Goal: Find contact information: Find contact information

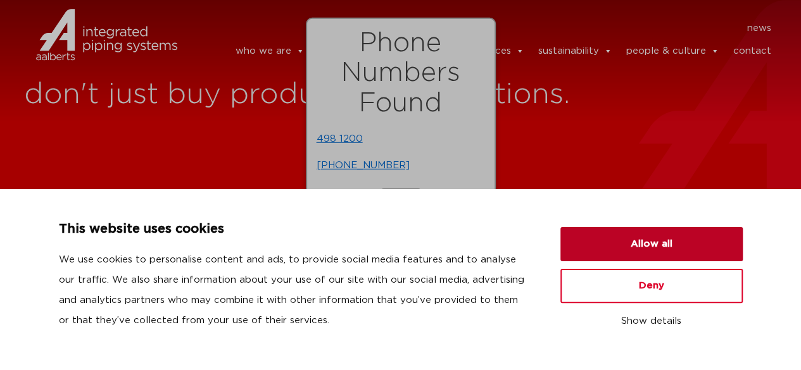
click at [589, 227] on button "Allow all" at bounding box center [651, 244] width 182 height 34
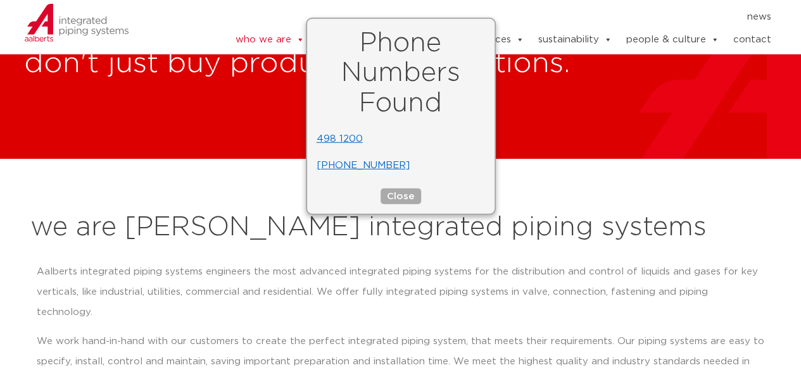
scroll to position [32, 0]
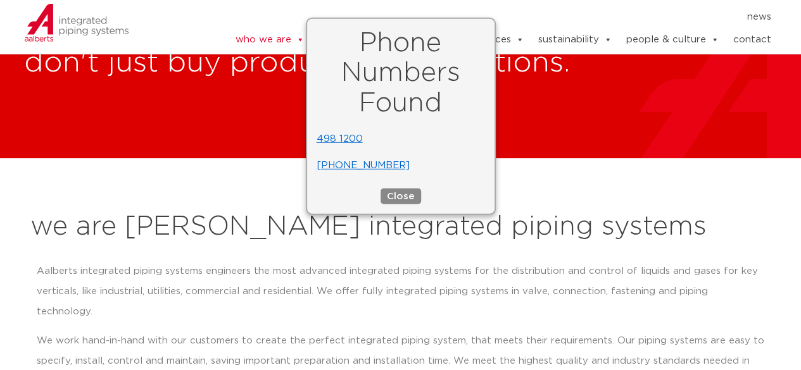
click at [409, 196] on button "Close" at bounding box center [401, 197] width 41 height 16
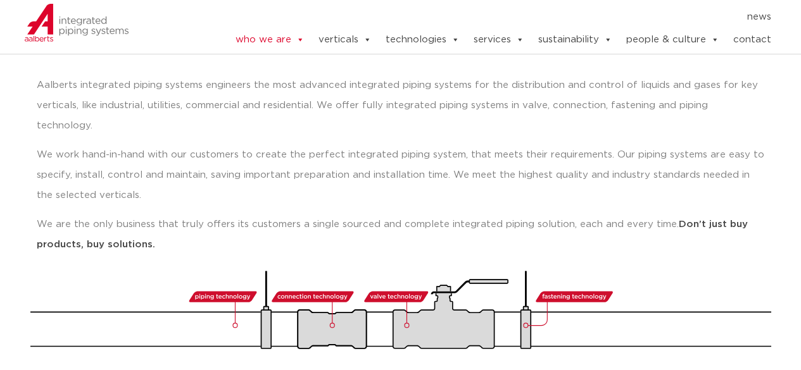
scroll to position [220, 0]
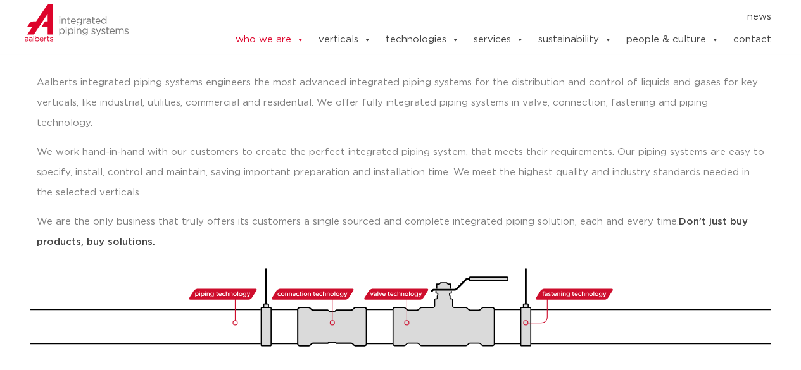
click at [762, 35] on link "contact" at bounding box center [752, 39] width 38 height 25
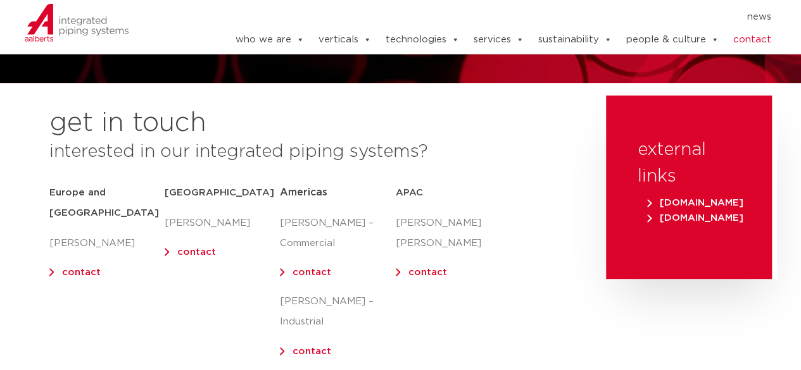
scroll to position [154, 0]
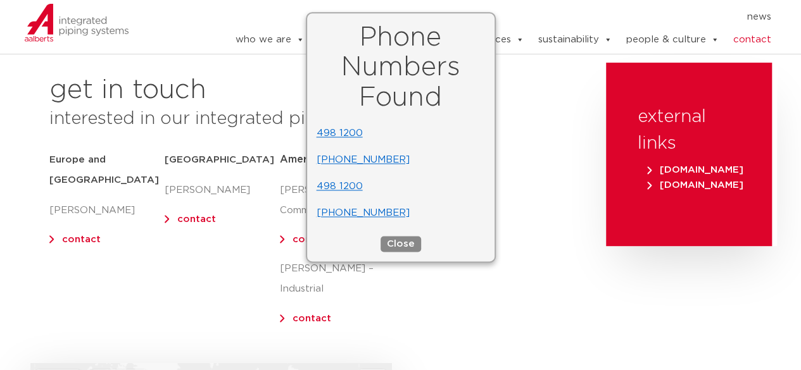
click at [401, 244] on button "Close" at bounding box center [401, 244] width 41 height 16
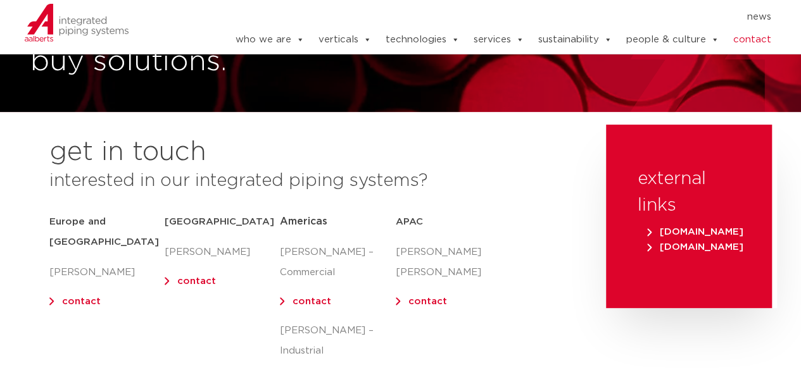
scroll to position [94, 0]
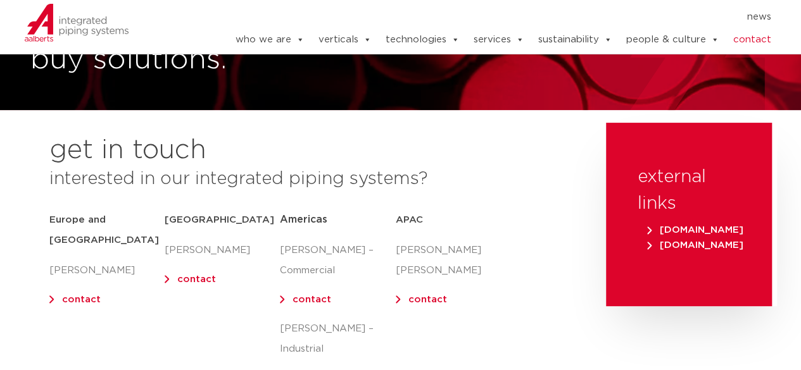
click at [308, 300] on link "contact" at bounding box center [311, 299] width 39 height 9
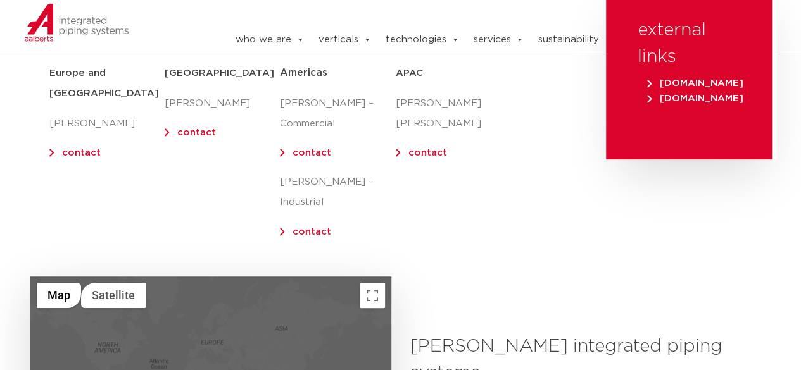
scroll to position [201, 0]
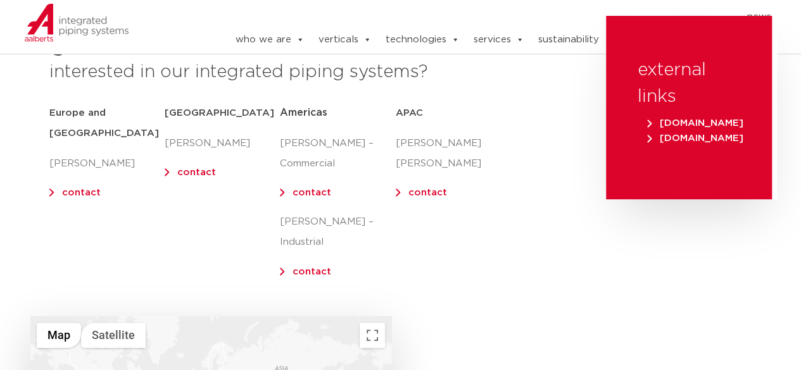
click at [315, 267] on link "contact" at bounding box center [311, 271] width 39 height 9
